Goal: Task Accomplishment & Management: Use online tool/utility

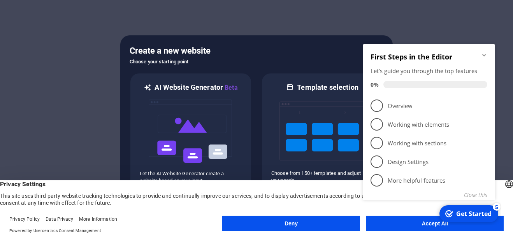
click at [412, 225] on div "checkmark Get Started 5 First Steps in the Editor Let's guide you through the t…" at bounding box center [431, 131] width 142 height 189
click at [399, 222] on div "checkmark Get Started 5 First Steps in the Editor Let's guide you through the t…" at bounding box center [431, 131] width 142 height 189
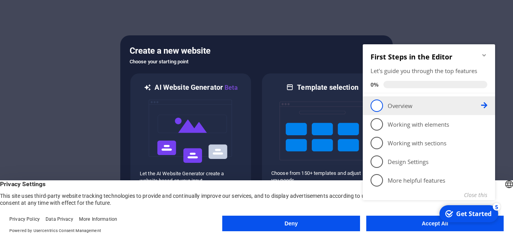
click at [385, 104] on link "1 Overview - incomplete" at bounding box center [429, 106] width 117 height 12
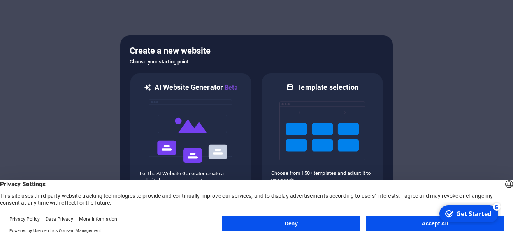
click at [417, 227] on button "Accept All" at bounding box center [434, 224] width 137 height 16
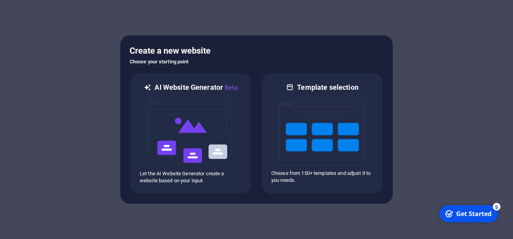
click at [488, 213] on div "Get Started" at bounding box center [473, 214] width 35 height 9
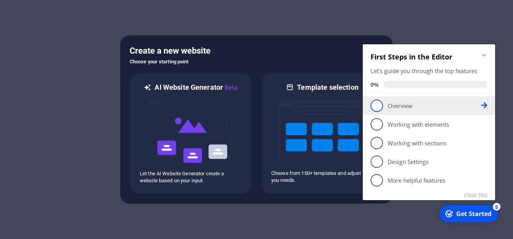
click at [485, 107] on icon at bounding box center [484, 105] width 6 height 6
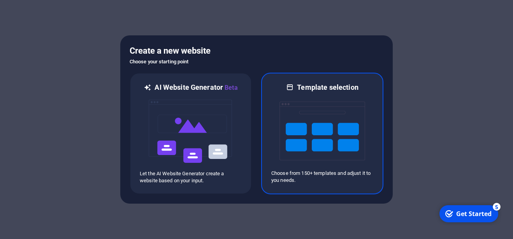
click at [379, 122] on div "Template selection Choose from 150+ templates and adjust it to you needs." at bounding box center [322, 134] width 122 height 122
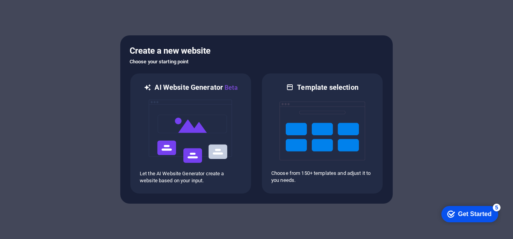
click at [480, 219] on div "checkmark Get Started 5" at bounding box center [470, 214] width 57 height 16
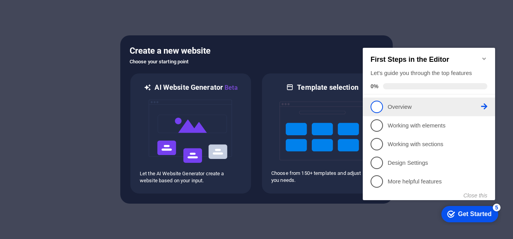
click at [480, 107] on p "Overview - incomplete" at bounding box center [434, 107] width 93 height 8
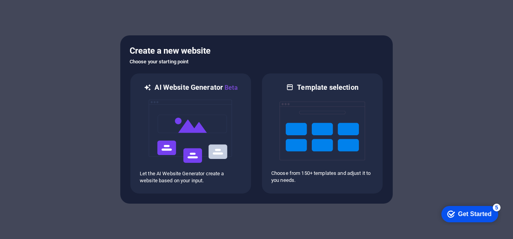
click at [491, 217] on div "Get Started" at bounding box center [474, 214] width 33 height 7
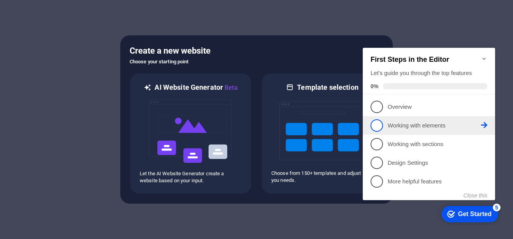
click at [484, 125] on icon at bounding box center [484, 125] width 6 height 6
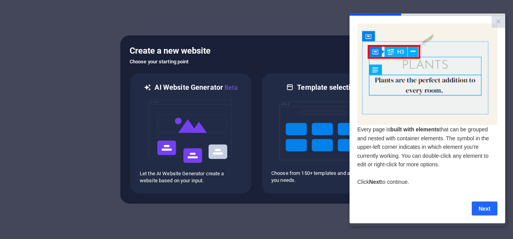
click at [485, 214] on link "Next" at bounding box center [485, 209] width 26 height 14
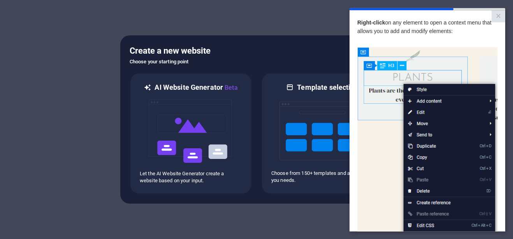
scroll to position [114, 0]
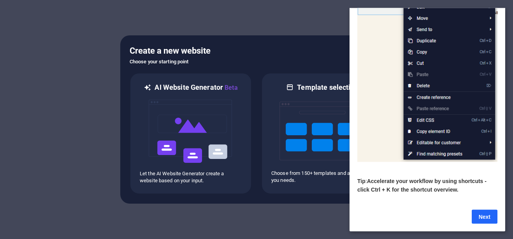
click at [480, 213] on link "Next" at bounding box center [485, 217] width 26 height 14
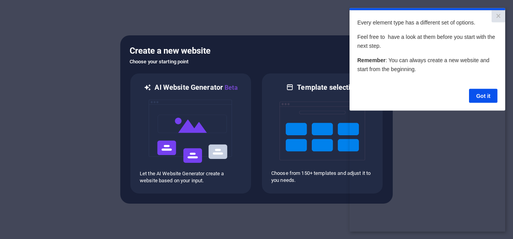
scroll to position [0, 0]
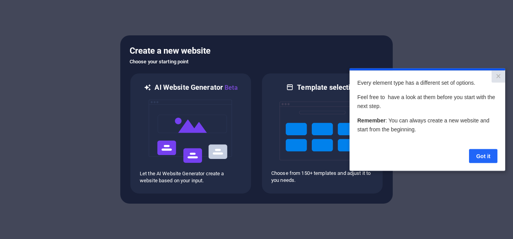
click at [478, 159] on link "Got it" at bounding box center [483, 156] width 28 height 14
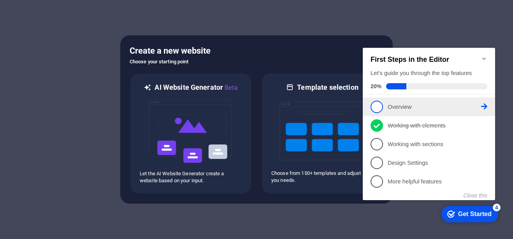
click at [484, 107] on icon at bounding box center [484, 107] width 6 height 6
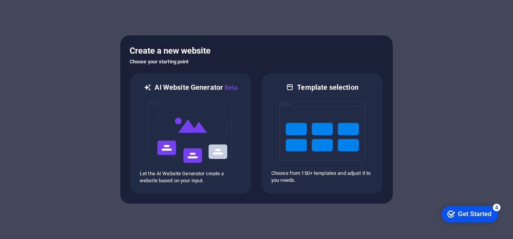
click at [475, 217] on div "Get Started" at bounding box center [474, 214] width 33 height 7
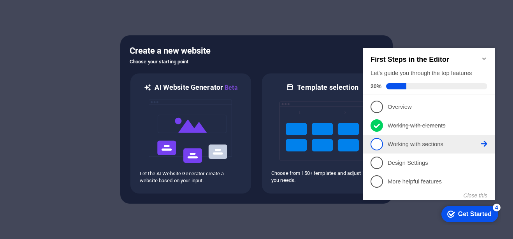
click at [429, 146] on p "Working with sections - incomplete" at bounding box center [434, 145] width 93 height 8
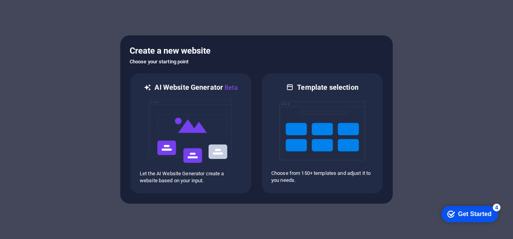
click at [467, 216] on div "Get Started" at bounding box center [474, 214] width 33 height 7
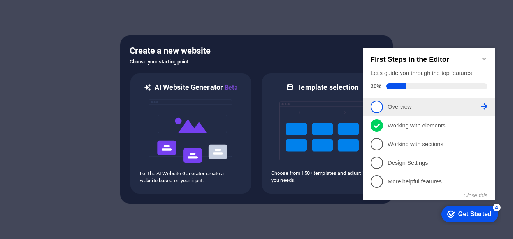
click at [401, 107] on p "Overview - incomplete" at bounding box center [434, 107] width 93 height 8
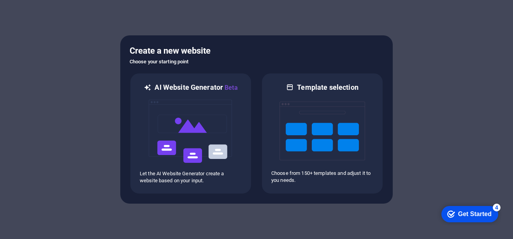
click at [401, 107] on div at bounding box center [256, 119] width 513 height 239
click at [464, 211] on div "Get Started" at bounding box center [474, 214] width 33 height 7
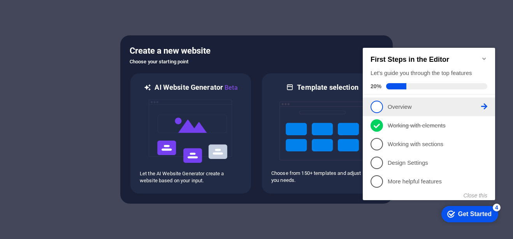
click at [484, 106] on icon at bounding box center [484, 107] width 6 height 6
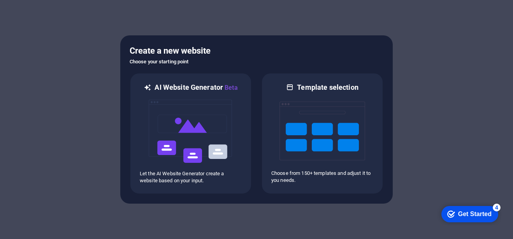
click at [457, 128] on div at bounding box center [256, 119] width 513 height 239
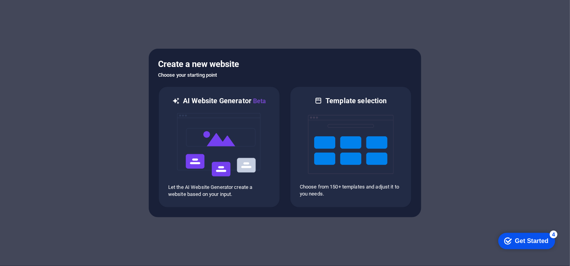
click at [513, 239] on div "Get Started" at bounding box center [531, 240] width 33 height 7
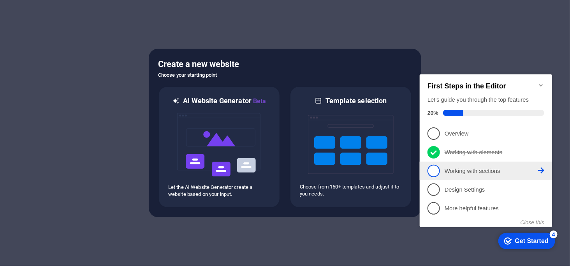
click at [434, 169] on span "3" at bounding box center [433, 170] width 12 height 12
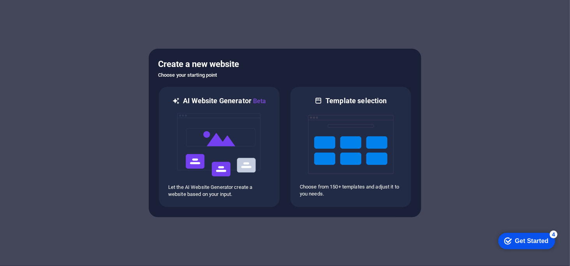
click at [513, 239] on div "Get Started" at bounding box center [531, 240] width 33 height 7
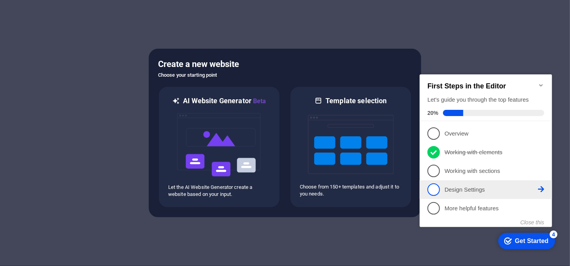
click at [458, 188] on p "Design Settings - incomplete" at bounding box center [490, 189] width 93 height 8
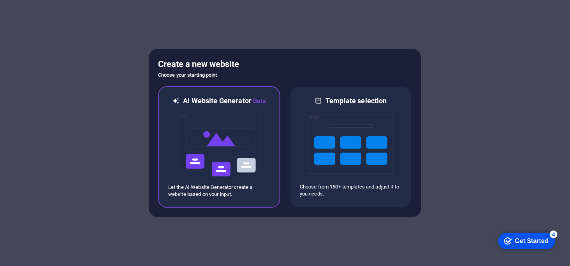
click at [242, 147] on img at bounding box center [219, 145] width 86 height 78
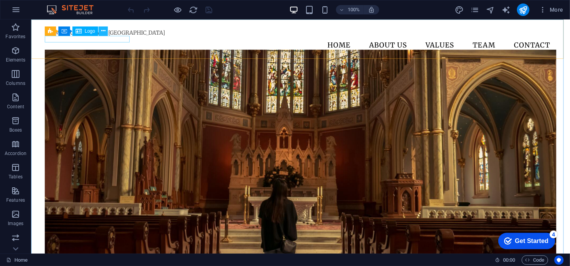
click at [103, 32] on icon at bounding box center [103, 31] width 4 height 8
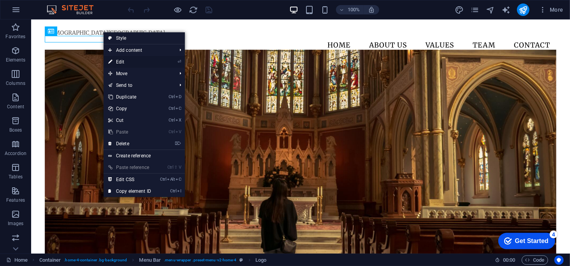
click at [125, 61] on link "⏎ Edit" at bounding box center [130, 62] width 52 height 12
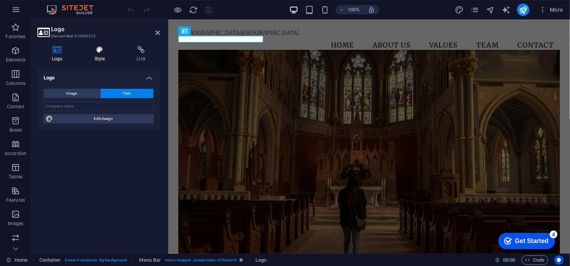
click at [102, 53] on icon at bounding box center [99, 50] width 39 height 8
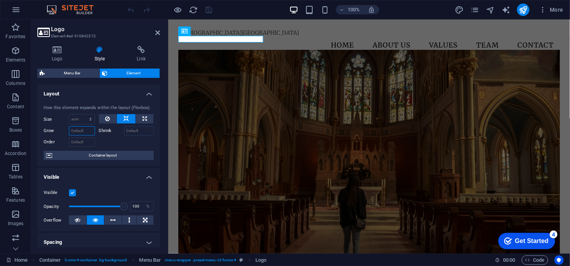
click at [79, 134] on input "Grow" at bounding box center [82, 130] width 26 height 9
drag, startPoint x: 75, startPoint y: 120, endPoint x: 78, endPoint y: 131, distance: 11.8
click at [78, 131] on div "Size Default auto px % 1/1 1/2 1/3 1/4 1/5 1/6 1/7 1/8 1/9 1/10 Grow Shrink Ord…" at bounding box center [99, 130] width 110 height 33
click at [155, 34] on icon at bounding box center [157, 33] width 5 height 6
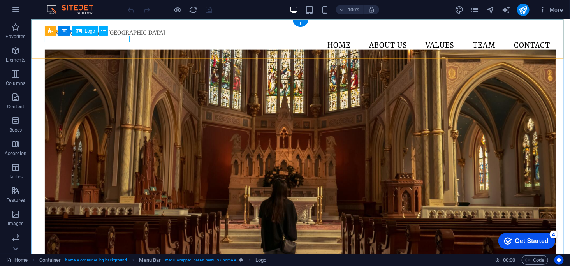
click at [91, 36] on div "[DEMOGRAPHIC_DATA][GEOGRAPHIC_DATA]" at bounding box center [300, 32] width 512 height 7
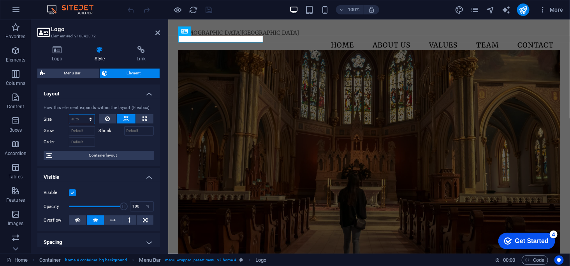
select select "1/1"
click at [83, 114] on select "Default auto px % 1/1 1/2 1/3 1/4 1/5 1/6 1/7 1/8 1/9 1/10" at bounding box center [81, 118] width 25 height 9
type input "100"
click at [88, 134] on input "Grow" at bounding box center [82, 130] width 26 height 9
select select "px"
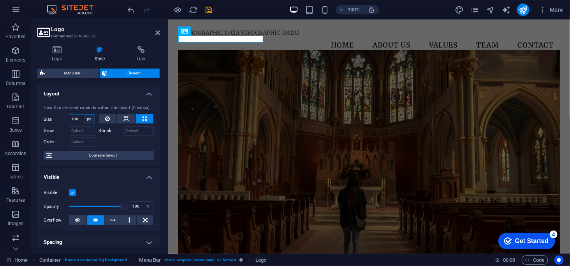
click at [84, 114] on select "Default auto px % 1/1 1/2 1/3 1/4 1/5 1/6 1/7 1/8 1/9 1/10" at bounding box center [89, 118] width 11 height 9
click at [80, 129] on input "Grow" at bounding box center [82, 130] width 26 height 9
click at [83, 141] on input "Order" at bounding box center [82, 141] width 26 height 9
click at [83, 133] on input "100" at bounding box center [82, 130] width 26 height 9
click at [78, 119] on input "100" at bounding box center [81, 118] width 25 height 9
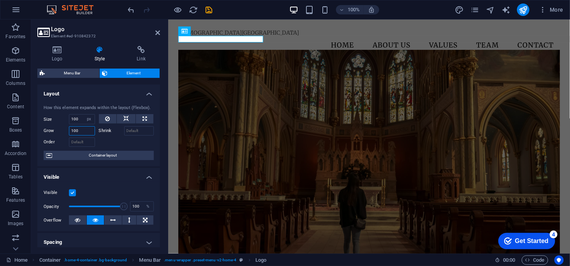
drag, startPoint x: 81, startPoint y: 133, endPoint x: 60, endPoint y: 134, distance: 20.7
click at [60, 134] on div "Grow 100" at bounding box center [69, 130] width 51 height 9
type input "1"
click at [78, 121] on input "100" at bounding box center [81, 118] width 25 height 9
select select "%"
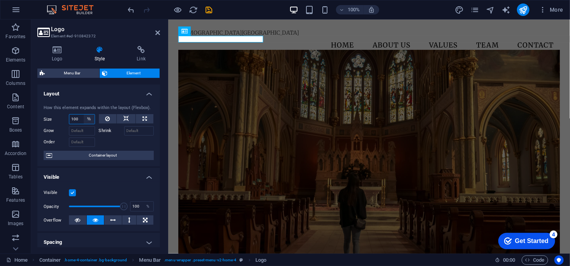
click at [84, 114] on select "Default auto px % 1/1 1/2 1/3 1/4 1/5 1/6 1/7 1/8 1/9 1/10" at bounding box center [89, 118] width 11 height 9
click at [78, 133] on input "Grow" at bounding box center [82, 130] width 26 height 9
type input "150"
click at [76, 137] on input "Order" at bounding box center [82, 141] width 26 height 9
click at [83, 142] on input "Order" at bounding box center [82, 141] width 26 height 9
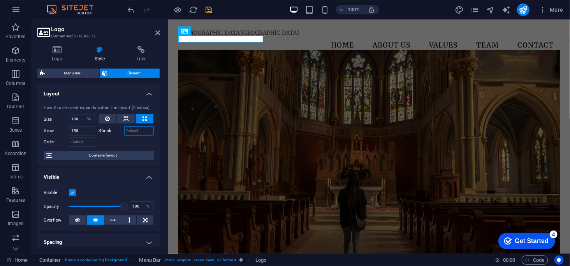
click at [129, 130] on input "Shrink" at bounding box center [139, 130] width 30 height 9
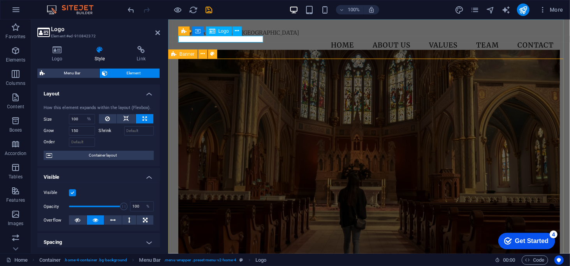
click at [258, 36] on div "[DEMOGRAPHIC_DATA][GEOGRAPHIC_DATA]" at bounding box center [369, 32] width 382 height 7
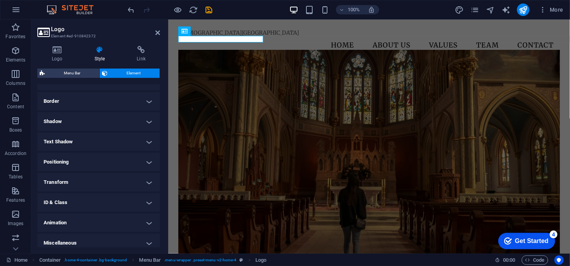
scroll to position [166, 0]
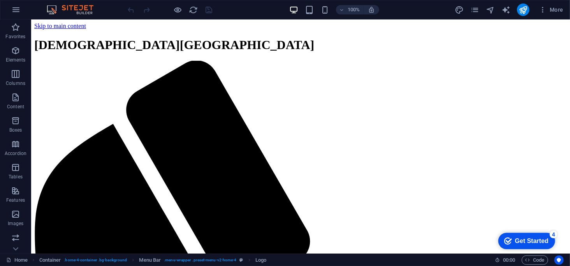
scroll to position [0, 0]
click at [102, 39] on div "[DEMOGRAPHIC_DATA][GEOGRAPHIC_DATA]" at bounding box center [300, 44] width 533 height 14
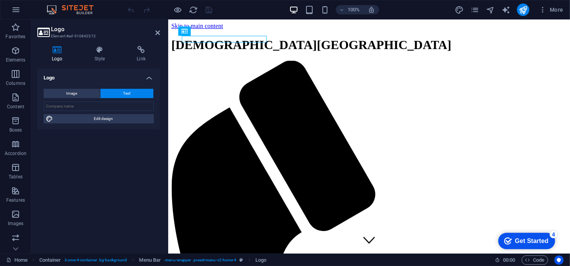
click at [103, 40] on div "Logo Style Link Logo Image Text Drag files here, click to choose files or selec…" at bounding box center [98, 147] width 135 height 214
click at [216, 32] on div "Logo" at bounding box center [219, 30] width 26 height 9
click at [234, 32] on button at bounding box center [236, 30] width 9 height 9
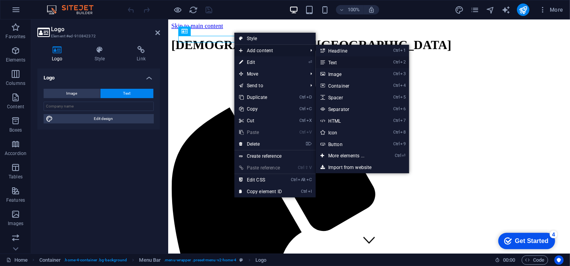
click at [334, 65] on link "Ctrl 2 Text" at bounding box center [348, 62] width 64 height 12
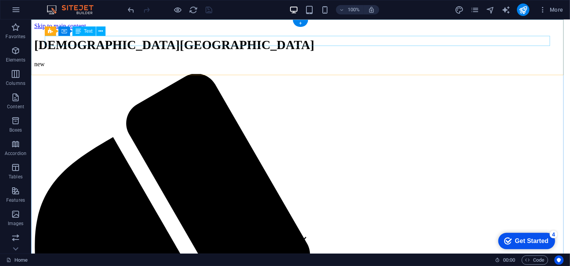
click at [191, 60] on div "new" at bounding box center [300, 63] width 533 height 7
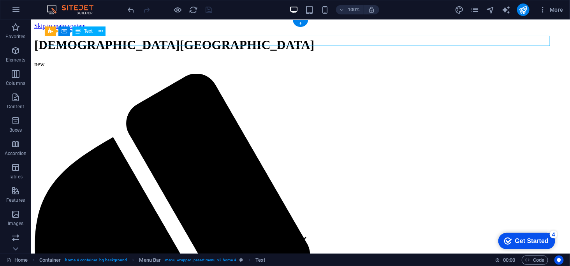
click at [191, 60] on div "new" at bounding box center [300, 63] width 533 height 7
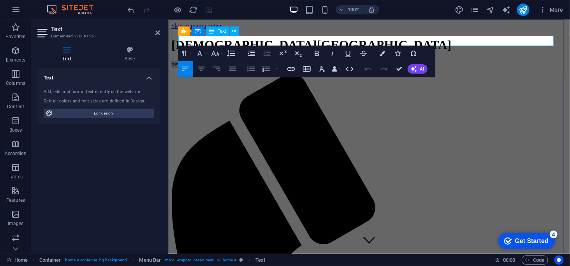
drag, startPoint x: 328, startPoint y: 42, endPoint x: 176, endPoint y: 42, distance: 151.9
click at [237, 34] on button at bounding box center [234, 30] width 9 height 9
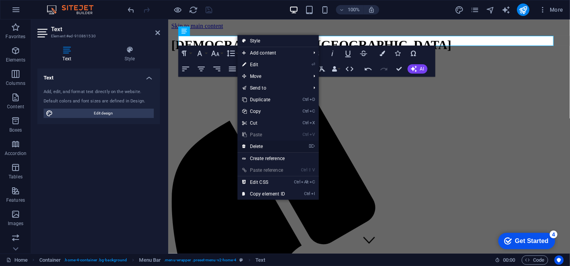
click at [261, 146] on link "⌦ Delete" at bounding box center [264, 147] width 52 height 12
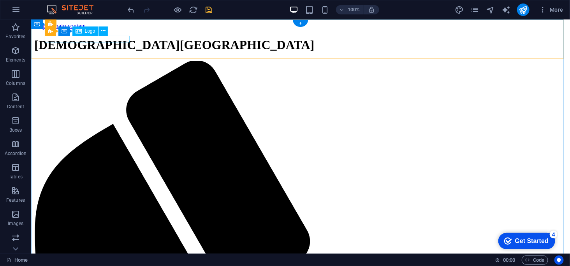
click at [111, 37] on div "[DEMOGRAPHIC_DATA][GEOGRAPHIC_DATA]" at bounding box center [300, 44] width 533 height 14
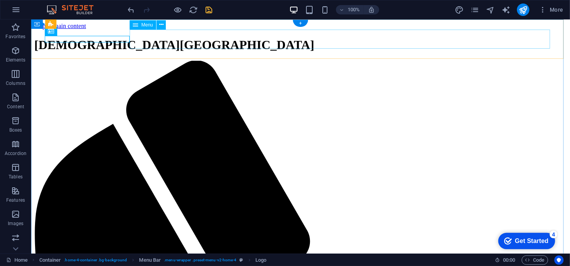
click at [105, 41] on div "[DEMOGRAPHIC_DATA][GEOGRAPHIC_DATA]" at bounding box center [300, 44] width 533 height 14
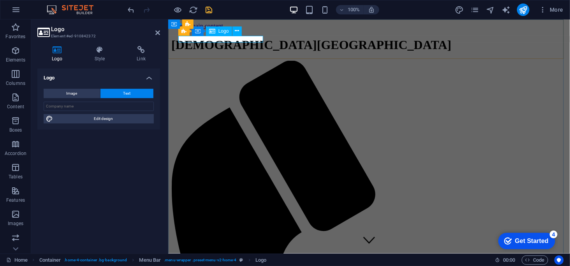
click at [207, 39] on div "[DEMOGRAPHIC_DATA][GEOGRAPHIC_DATA]" at bounding box center [369, 44] width 396 height 14
click at [123, 93] on span "Text" at bounding box center [126, 93] width 7 height 9
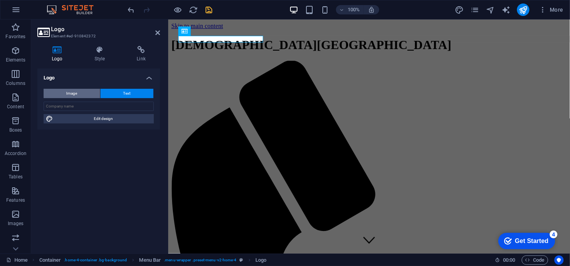
click at [69, 95] on span "Image" at bounding box center [72, 93] width 11 height 9
select select "DISABLED_OPTION_VALUE"
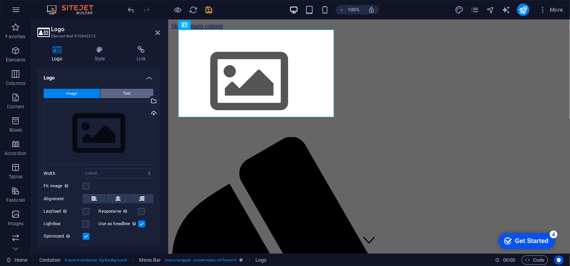
click at [138, 95] on button "Text" at bounding box center [126, 93] width 53 height 9
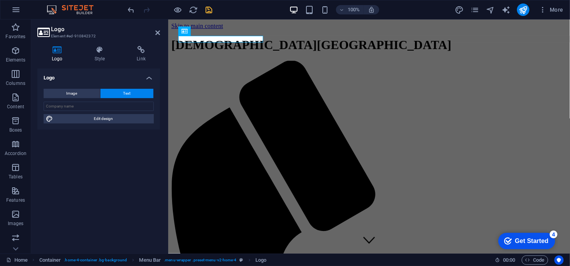
click at [138, 95] on button "Text" at bounding box center [126, 93] width 53 height 9
click at [155, 33] on icon at bounding box center [157, 33] width 5 height 6
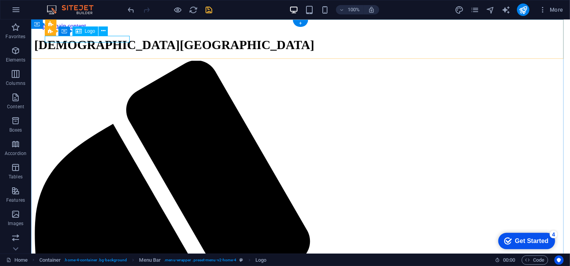
click at [65, 41] on div "[DEMOGRAPHIC_DATA][GEOGRAPHIC_DATA]" at bounding box center [300, 44] width 533 height 14
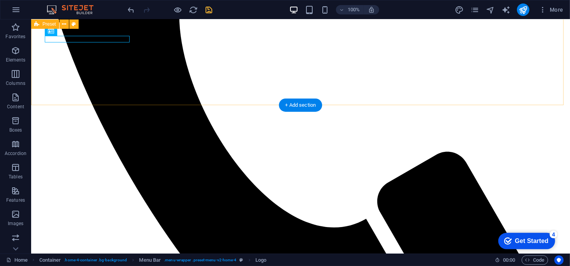
scroll to position [188, 0]
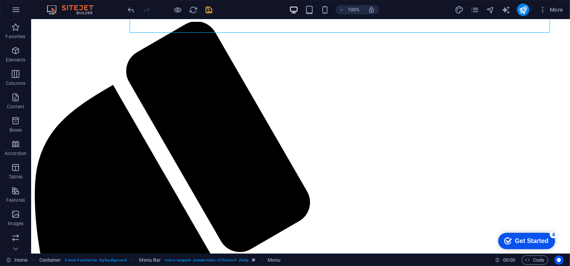
scroll to position [0, 0]
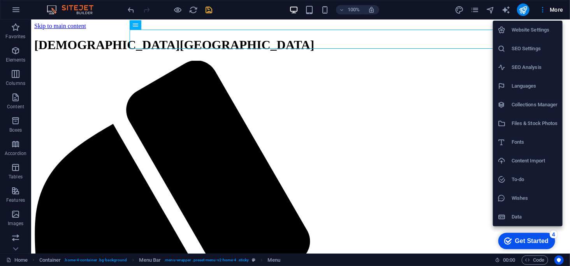
click at [514, 218] on h6 "Data" at bounding box center [535, 216] width 46 height 9
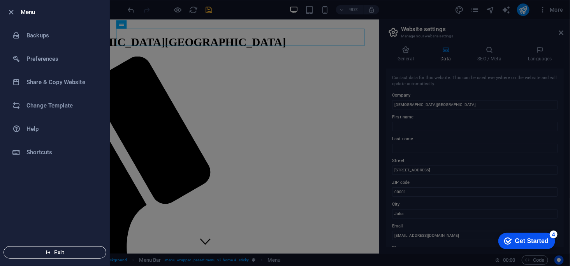
click at [67, 252] on span "Exit" at bounding box center [55, 252] width 90 height 6
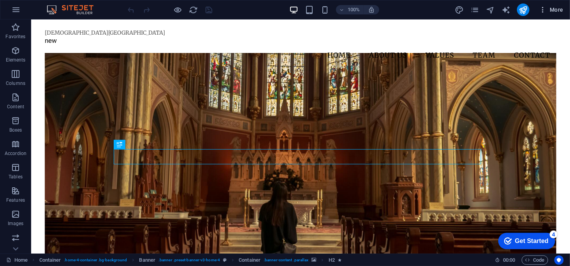
click at [543, 12] on icon "button" at bounding box center [543, 10] width 8 height 8
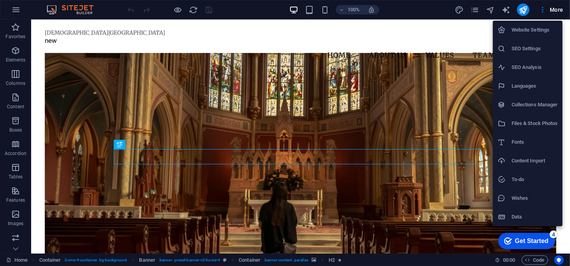
click at [548, 32] on h6 "Website Settings" at bounding box center [535, 29] width 46 height 9
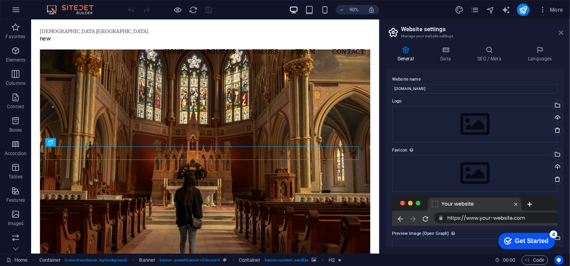
click at [561, 32] on icon at bounding box center [561, 33] width 5 height 6
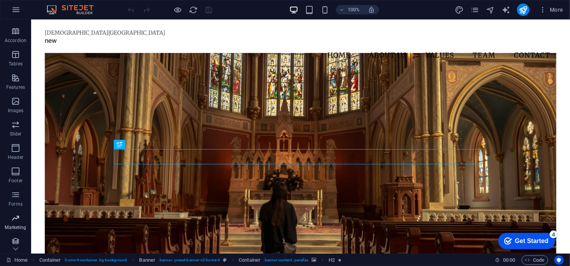
scroll to position [116, 0]
drag, startPoint x: 17, startPoint y: 106, endPoint x: 58, endPoint y: 90, distance: 43.6
click at [17, 106] on p "Images" at bounding box center [16, 107] width 16 height 6
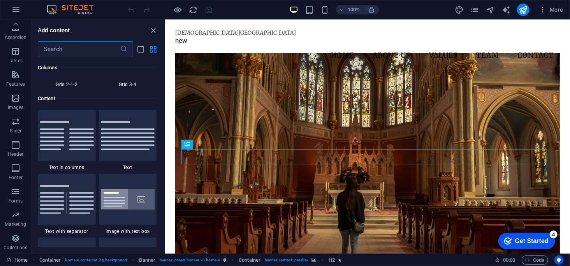
scroll to position [1144, 0]
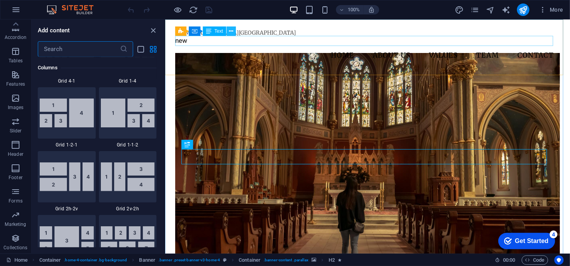
click at [233, 35] on icon at bounding box center [231, 31] width 4 height 8
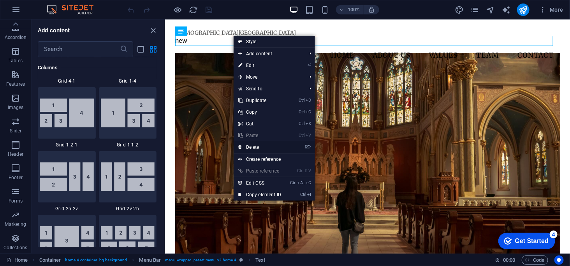
click at [262, 147] on link "⌦ Delete" at bounding box center [260, 147] width 52 height 12
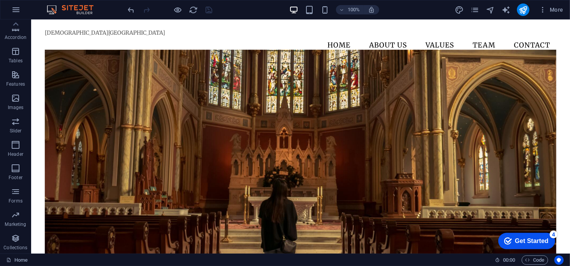
click at [64, 9] on img at bounding box center [74, 9] width 58 height 9
click at [68, 5] on img at bounding box center [74, 9] width 58 height 9
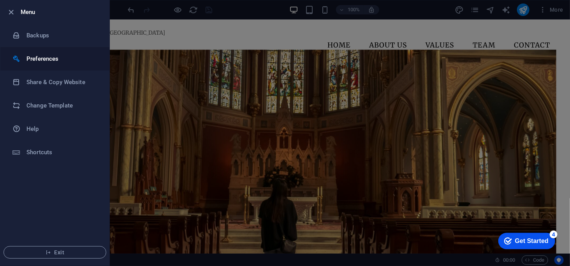
click at [33, 56] on h6 "Preferences" at bounding box center [62, 58] width 72 height 9
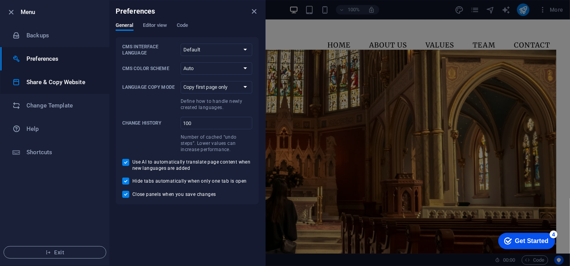
click at [53, 83] on h6 "Share & Copy Website" at bounding box center [62, 81] width 72 height 9
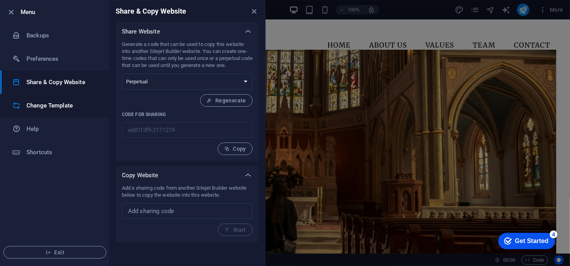
click at [60, 107] on h6 "Change Template" at bounding box center [62, 105] width 72 height 9
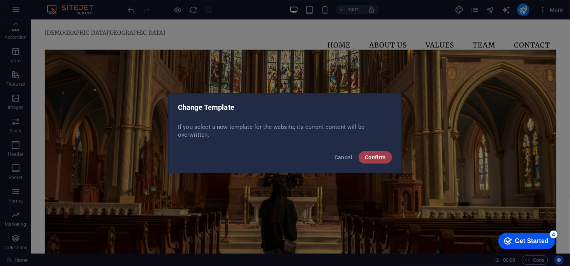
click at [367, 157] on span "Confirm" at bounding box center [375, 157] width 21 height 6
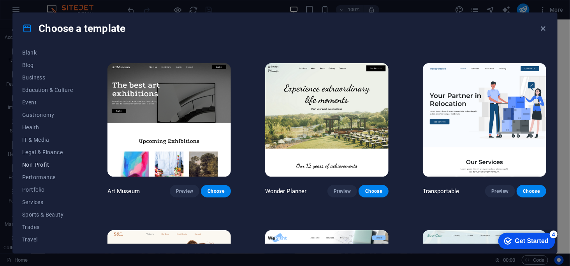
scroll to position [118, 0]
click at [41, 148] on span "Non-Profit" at bounding box center [47, 151] width 51 height 6
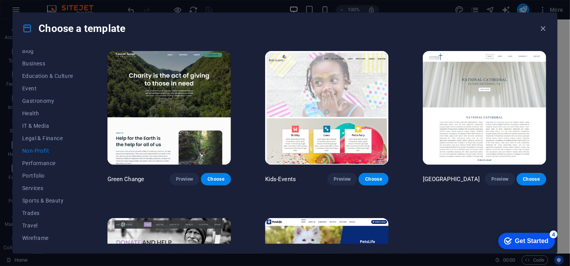
scroll to position [0, 0]
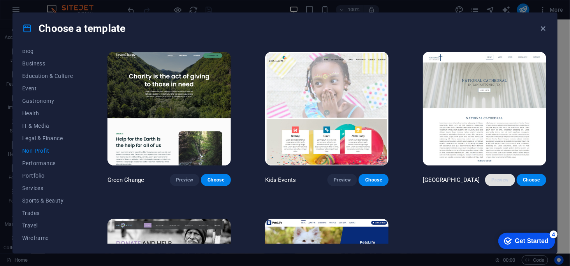
click at [500, 182] on button "Preview" at bounding box center [500, 180] width 30 height 12
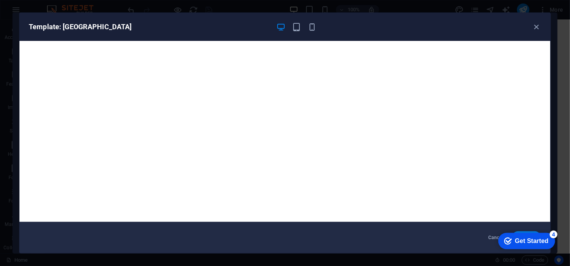
scroll to position [2, 0]
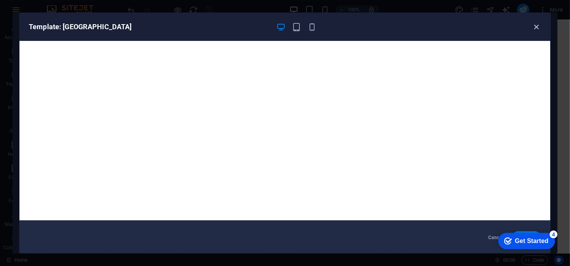
click at [538, 30] on icon "button" at bounding box center [536, 27] width 9 height 9
